Goal: Transaction & Acquisition: Purchase product/service

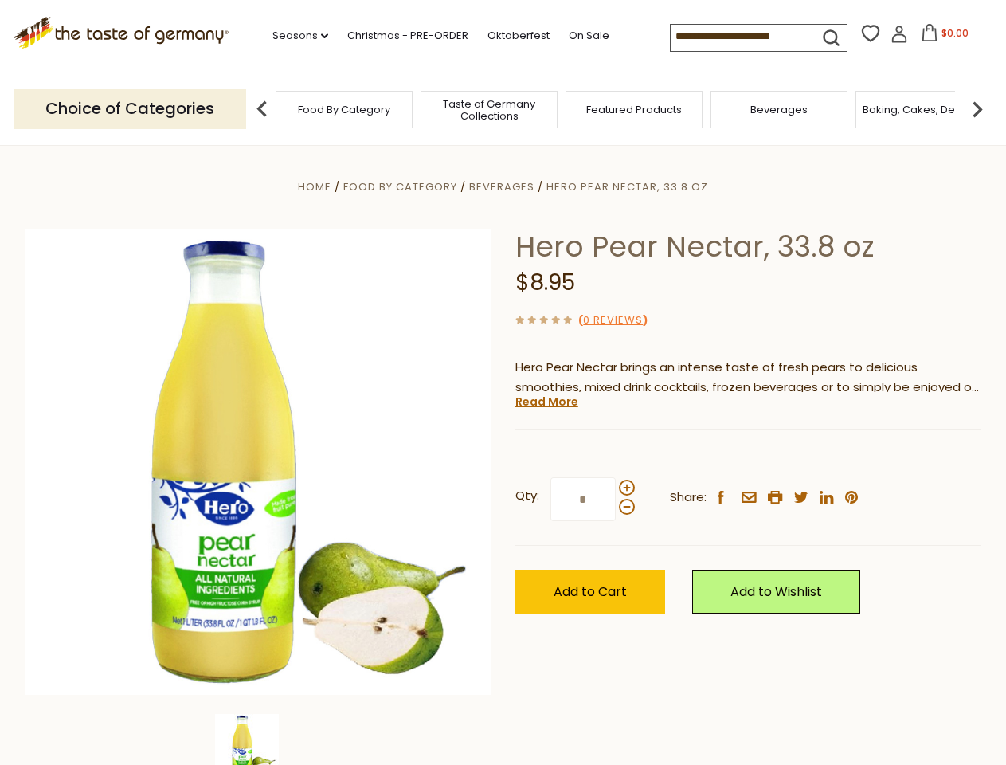
click at [503, 382] on div "Home Food By Category [GEOGRAPHIC_DATA] Hero Pear Nectar, 33.8 oz Hero Pear Nec…" at bounding box center [504, 484] width 980 height 614
click at [294, 36] on link "Seasons dropdown_arrow" at bounding box center [301, 36] width 56 height 18
click at [942, 37] on span "$0.00" at bounding box center [955, 33] width 27 height 14
click at [273, 108] on div "All Seasons Recipes Game Day [DATE] [DATE] [DATE][PERSON_NAME] [DATE] Springfes…" at bounding box center [363, 375] width 181 height 676
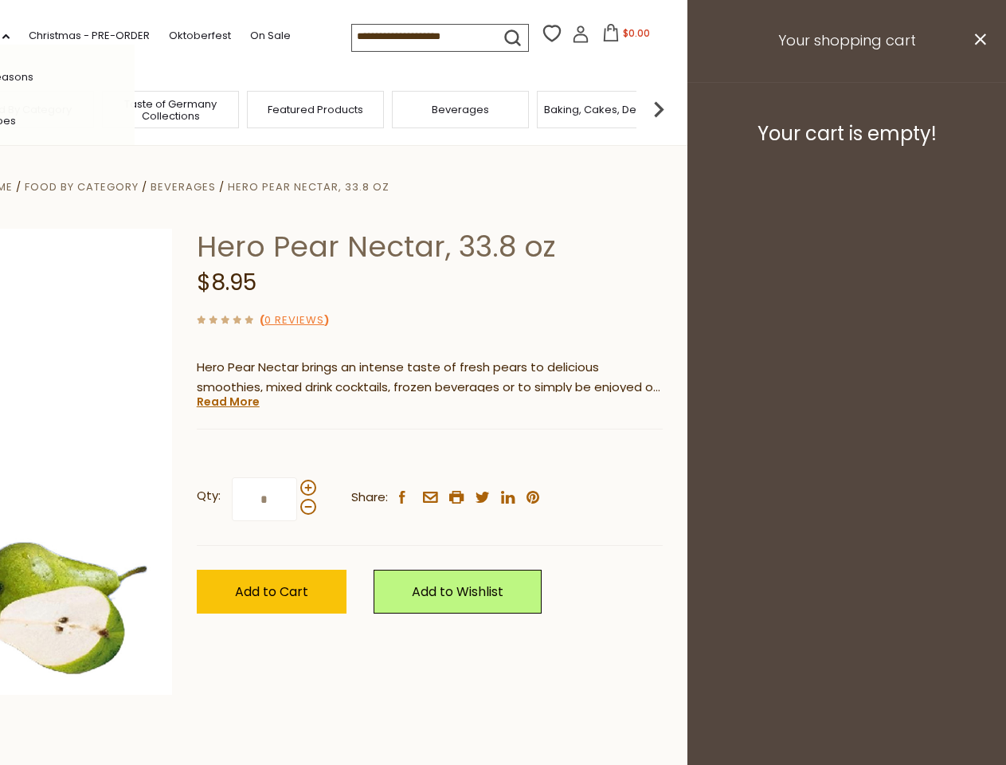
click at [978, 108] on footer "Your cart is empty!" at bounding box center [847, 133] width 319 height 103
click at [503, 455] on div "Qty: * Share: facebook email printer twitter linkedin pinterest" at bounding box center [430, 499] width 466 height 92
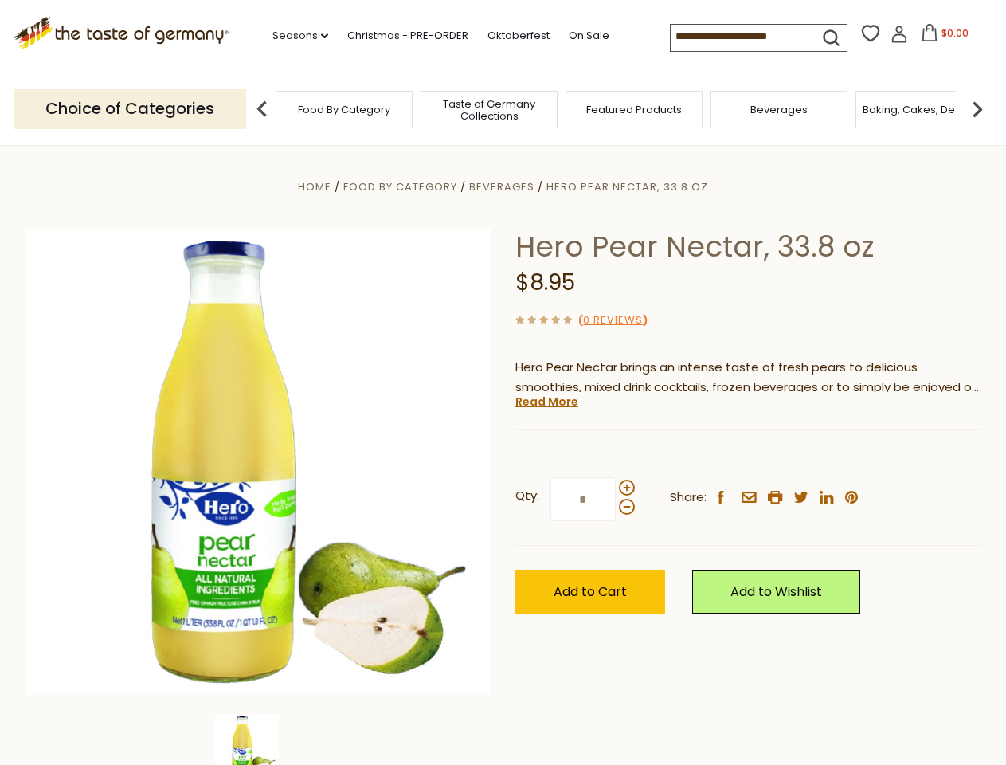
click at [258, 739] on div "Home Food By Category [GEOGRAPHIC_DATA] Hero Pear Nectar, 33.8 oz Hero Pear Nec…" at bounding box center [504, 484] width 980 height 614
click at [258, 739] on img at bounding box center [247, 746] width 64 height 64
click at [546, 402] on link "Read More" at bounding box center [547, 402] width 63 height 16
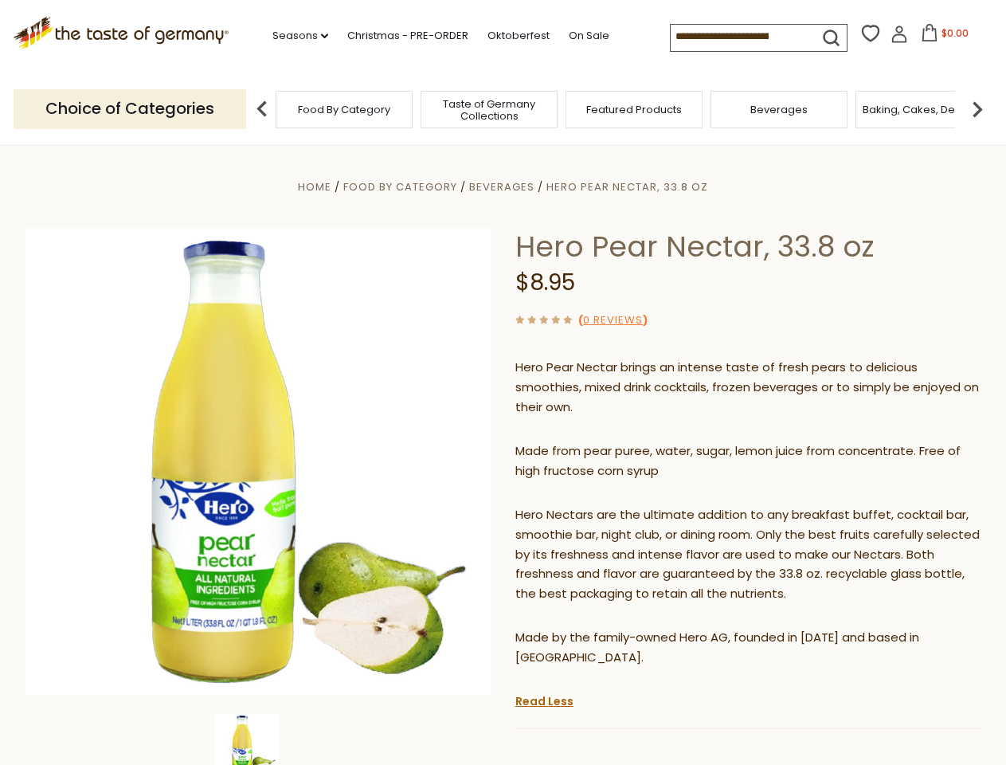
click at [626, 505] on p "Hero Nectars are the ultimate addition to any breakfast buffet, cocktail bar, s…" at bounding box center [749, 555] width 466 height 100
